Goal: Task Accomplishment & Management: Use online tool/utility

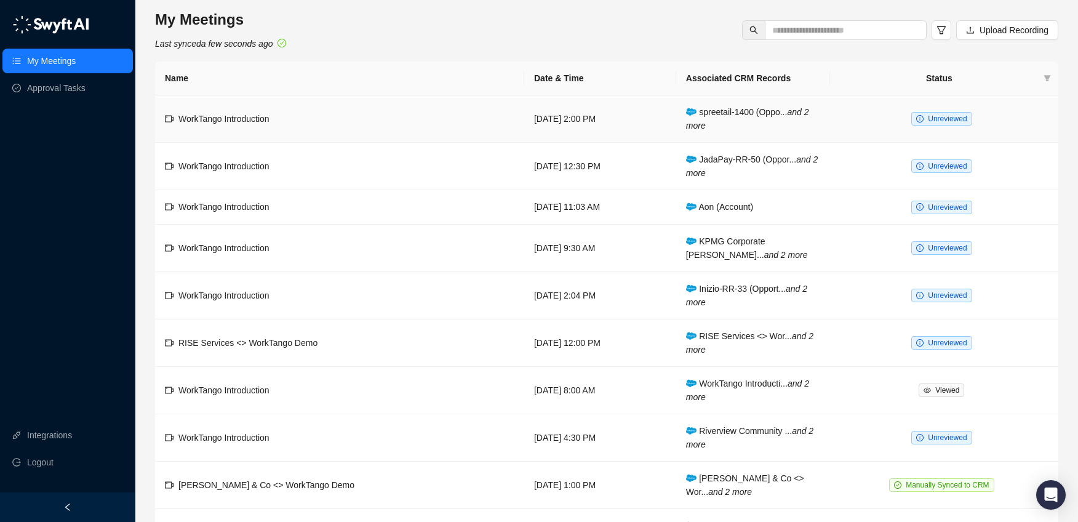
click at [268, 120] on span "WorkTango Introduction" at bounding box center [223, 119] width 91 height 10
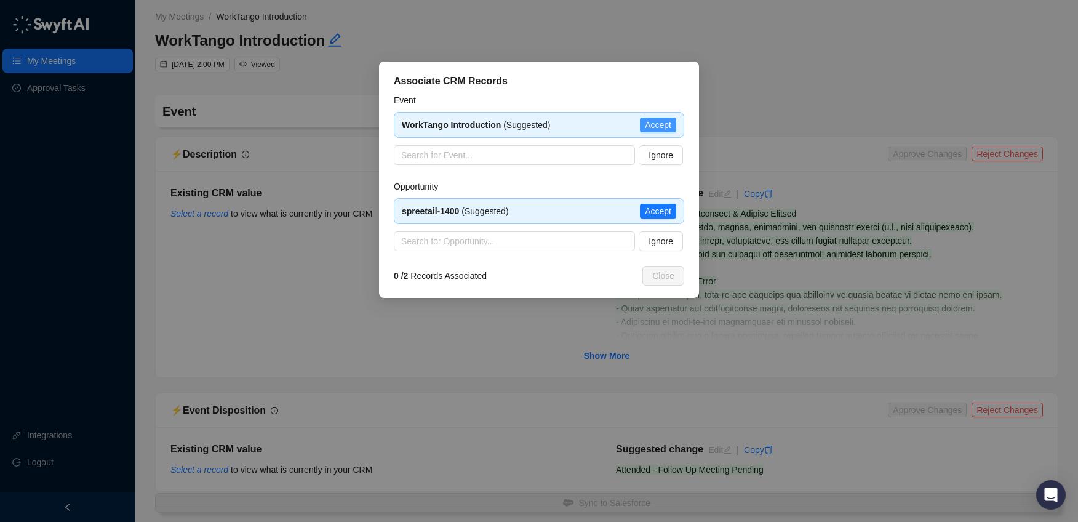
click at [662, 121] on span "Accept" at bounding box center [658, 125] width 26 height 14
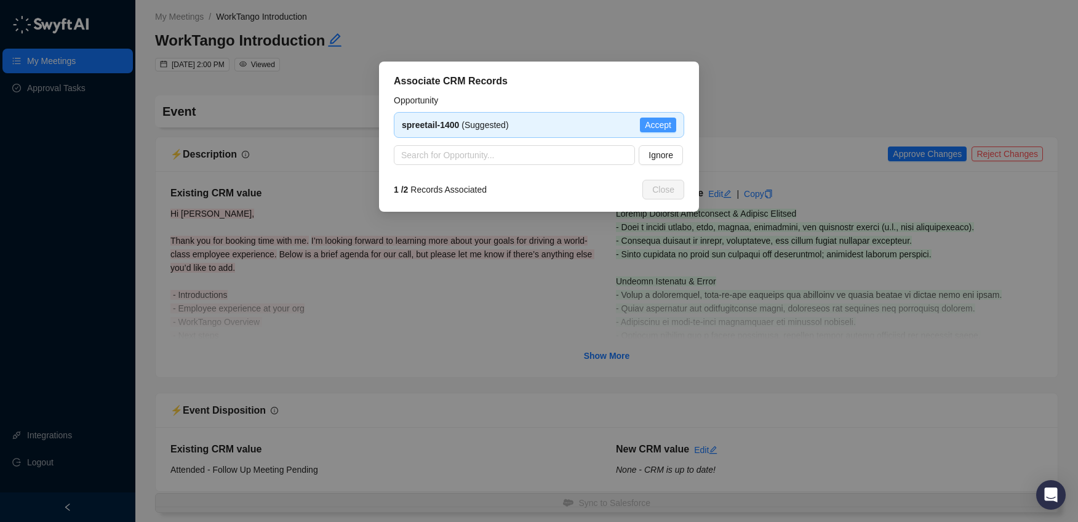
click at [657, 119] on span "Accept" at bounding box center [658, 125] width 26 height 14
type textarea "**********"
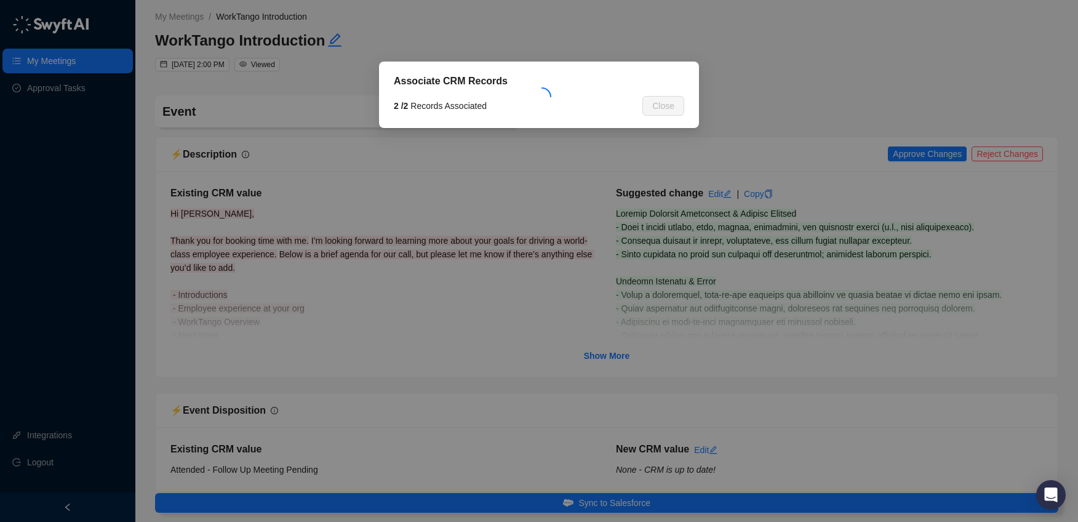
type input "**********"
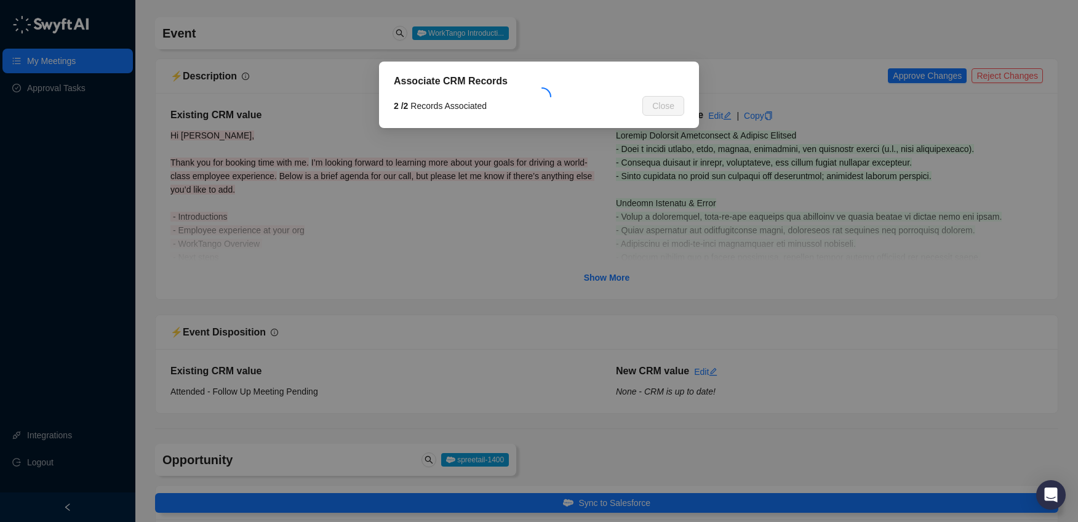
scroll to position [91, 0]
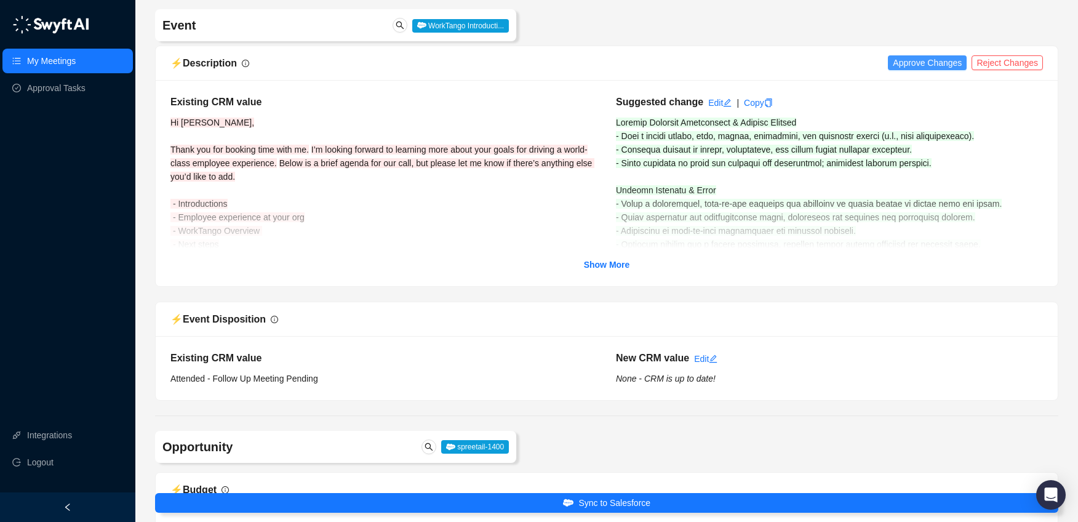
click at [922, 64] on span "Approve Changes" at bounding box center [926, 63] width 69 height 14
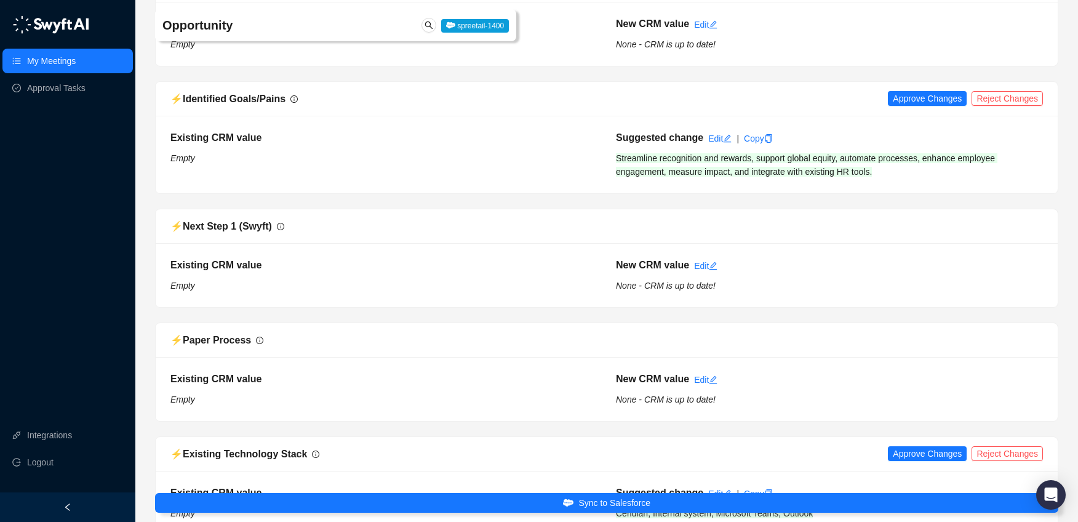
scroll to position [1397, 0]
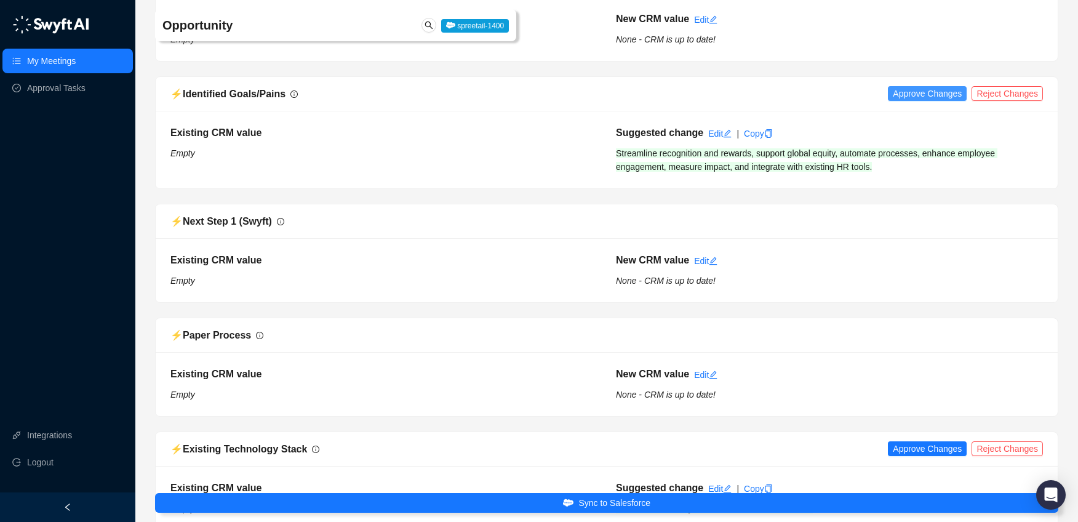
click at [918, 90] on span "Approve Changes" at bounding box center [926, 94] width 69 height 14
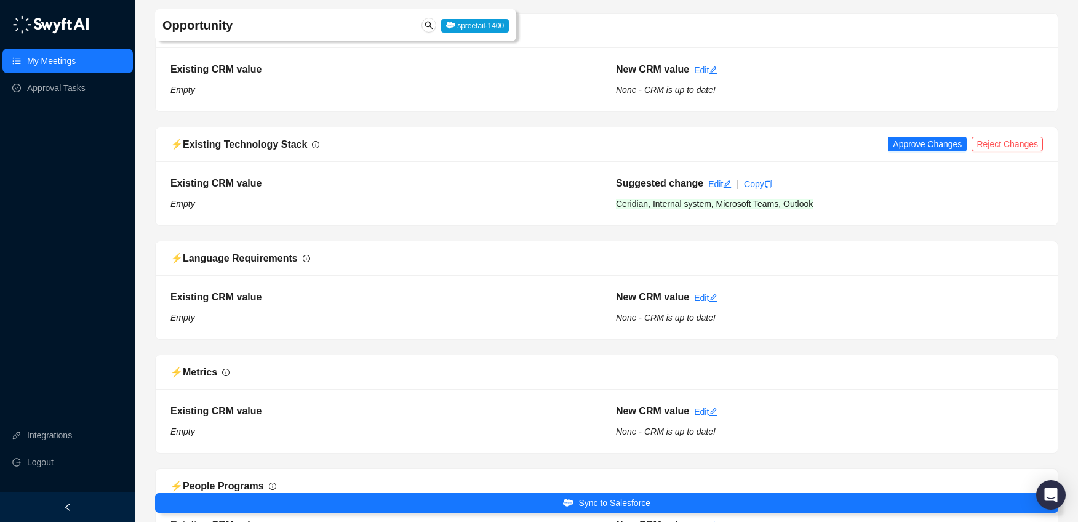
scroll to position [1704, 0]
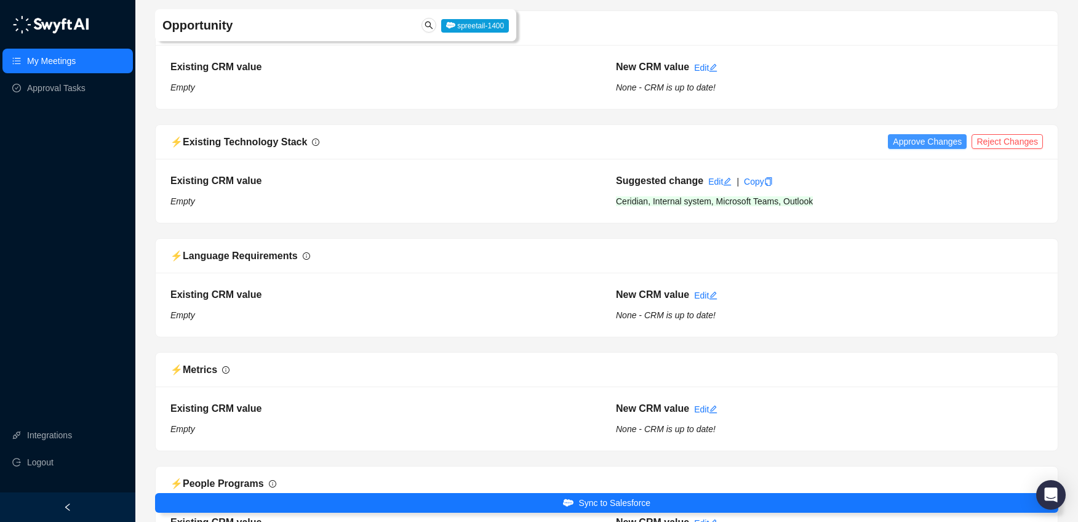
click at [913, 137] on span "Approve Changes" at bounding box center [926, 142] width 69 height 14
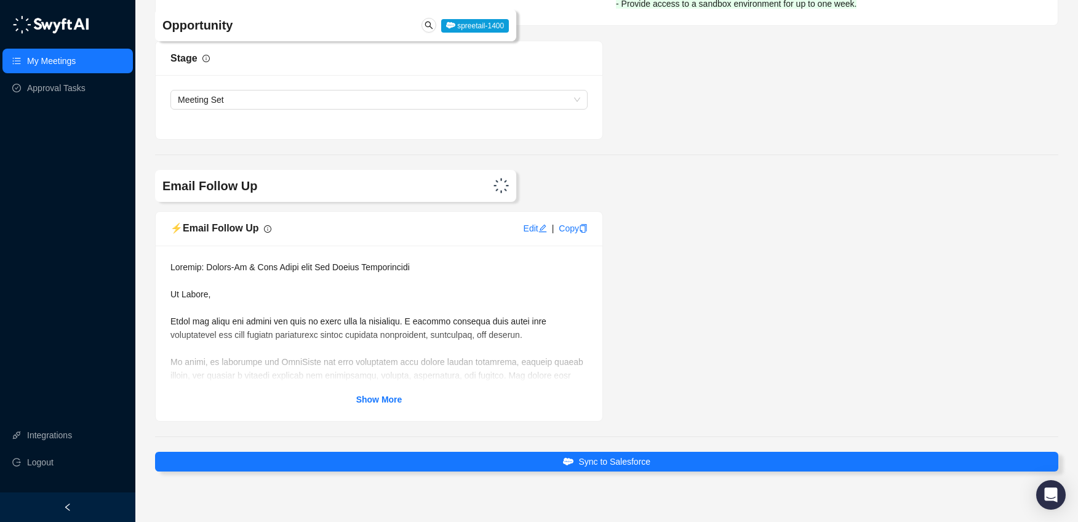
scroll to position [2629, 0]
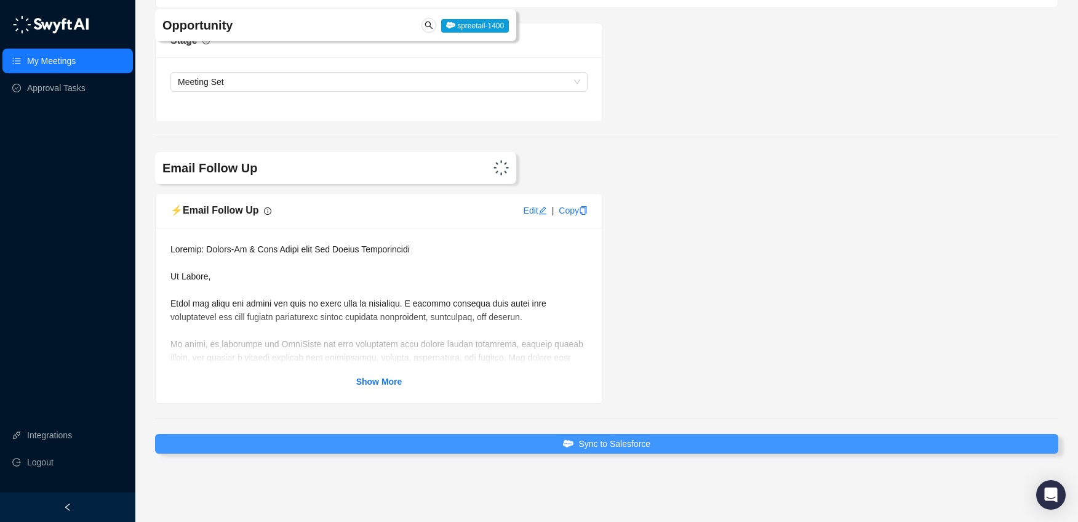
click at [650, 443] on span "Sync to Salesforce" at bounding box center [614, 444] width 72 height 14
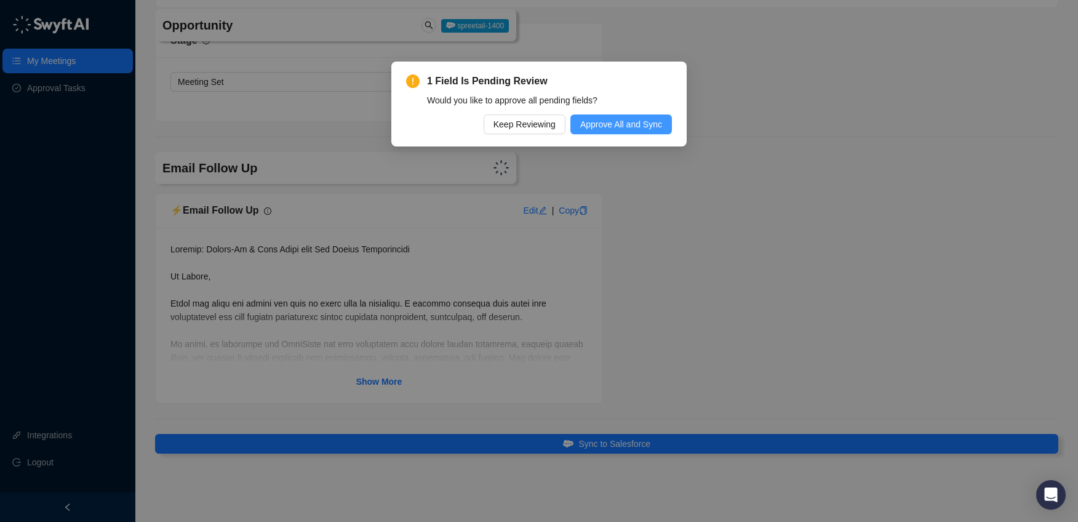
click at [629, 121] on span "Approve All and Sync" at bounding box center [621, 124] width 82 height 14
